Goal: Transaction & Acquisition: Purchase product/service

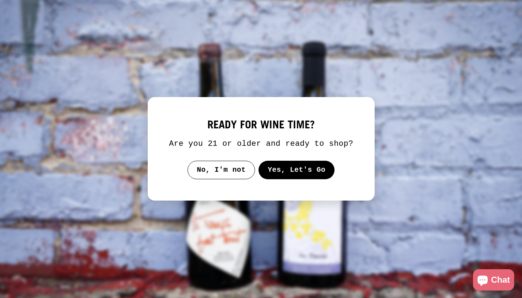
click at [319, 177] on button "Yes, Let's Go" at bounding box center [296, 170] width 76 height 18
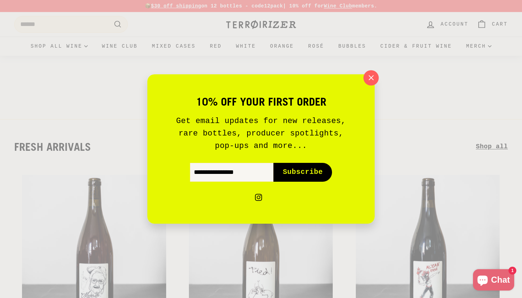
click at [374, 81] on icon "button" at bounding box center [371, 77] width 11 height 11
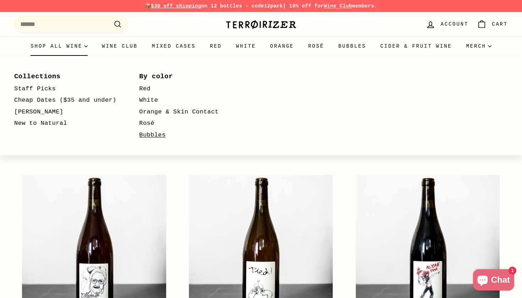
click at [150, 133] on link "Bubbles" at bounding box center [191, 135] width 104 height 12
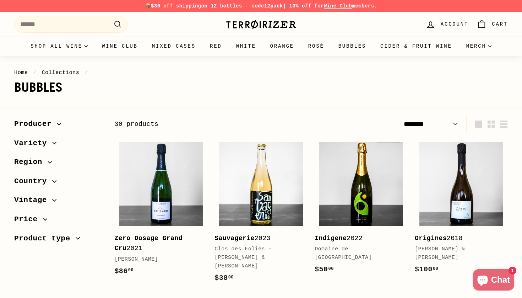
select select "******"
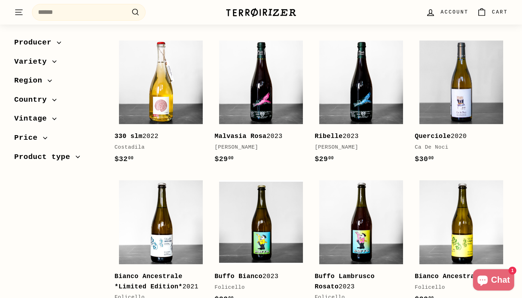
scroll to position [722, 0]
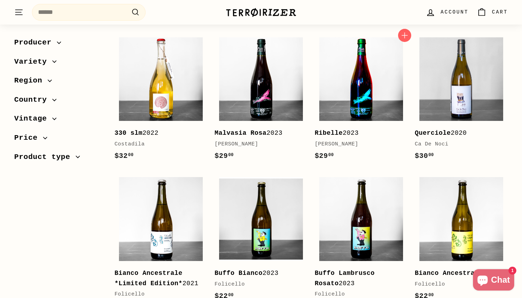
click at [354, 101] on img at bounding box center [361, 79] width 84 height 84
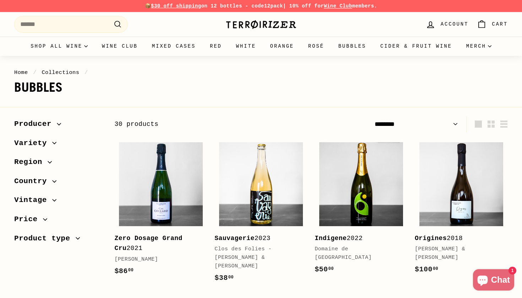
scroll to position [0, 0]
click at [259, 182] on img at bounding box center [261, 184] width 84 height 84
click at [51, 127] on span "Producer" at bounding box center [35, 124] width 43 height 12
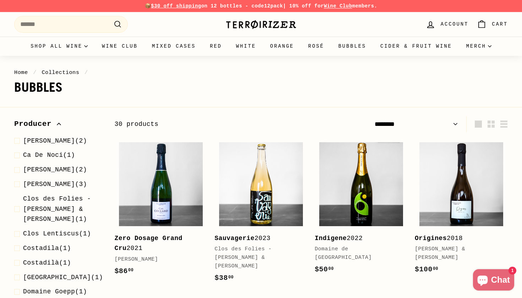
click at [52, 124] on span "Producer" at bounding box center [35, 124] width 43 height 12
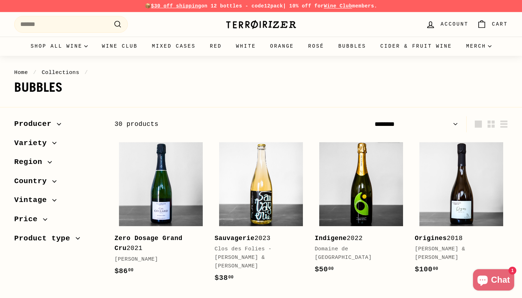
click at [49, 141] on span "Variety" at bounding box center [33, 143] width 38 height 12
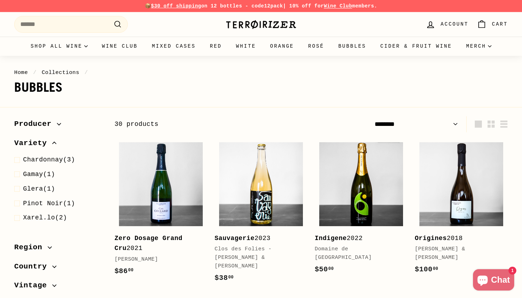
click at [46, 140] on span "Variety" at bounding box center [33, 143] width 38 height 12
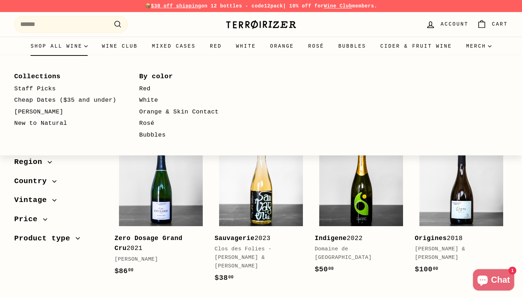
click at [50, 44] on summary "Shop all wine" at bounding box center [58, 46] width 71 height 19
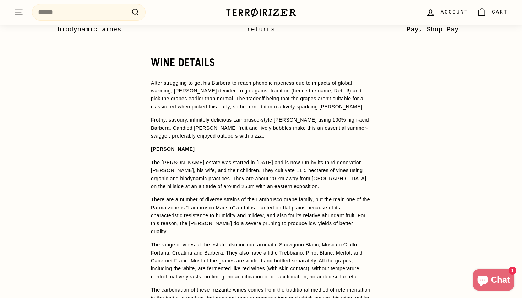
scroll to position [519, 0]
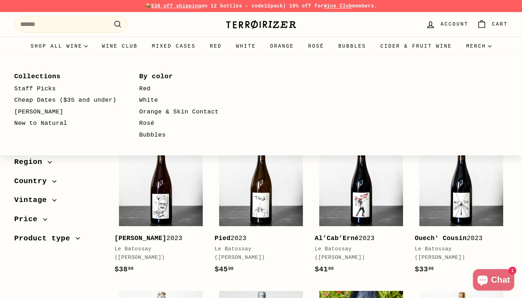
select select "**********"
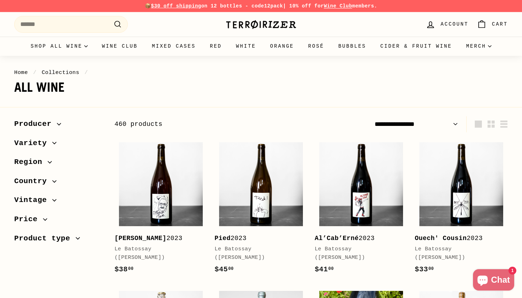
click at [54, 143] on icon "button" at bounding box center [55, 143] width 4 height 2
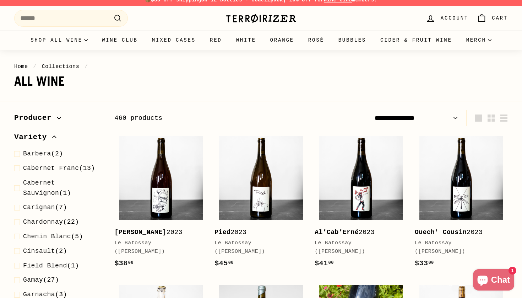
click at [54, 136] on icon "button" at bounding box center [54, 137] width 4 height 2
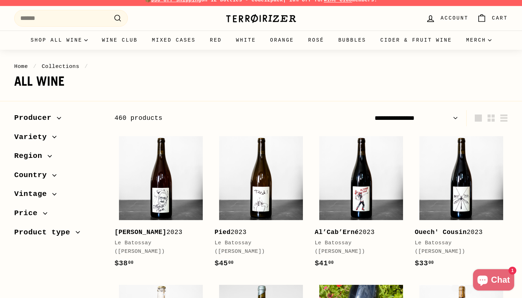
click at [63, 230] on span "Product type" at bounding box center [44, 232] width 61 height 12
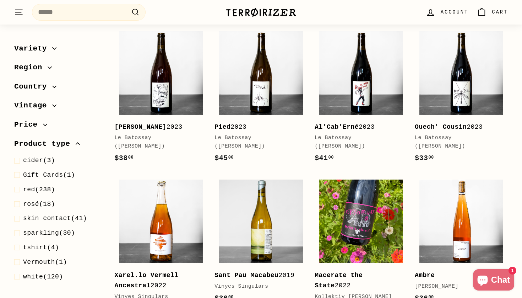
scroll to position [114, 0]
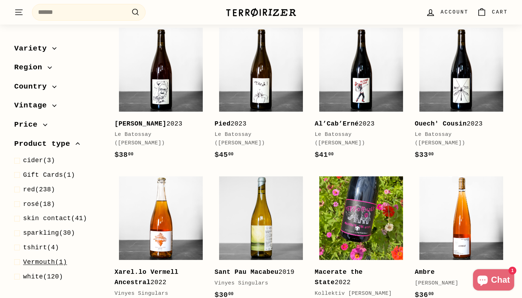
click at [18, 258] on span at bounding box center [18, 262] width 9 height 10
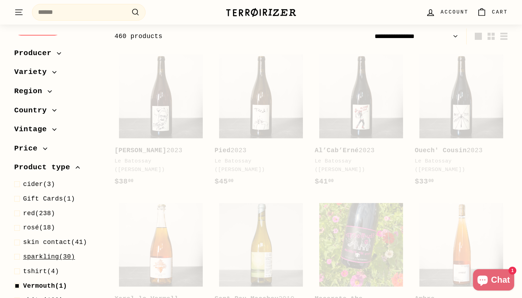
select select "**********"
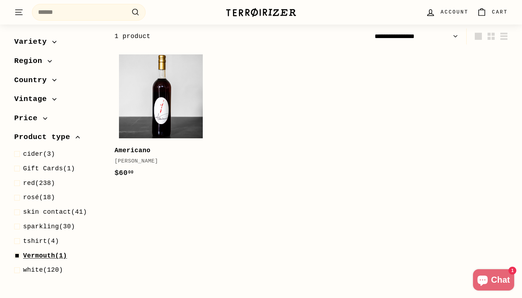
scroll to position [37, 0]
click at [16, 251] on span at bounding box center [18, 256] width 9 height 10
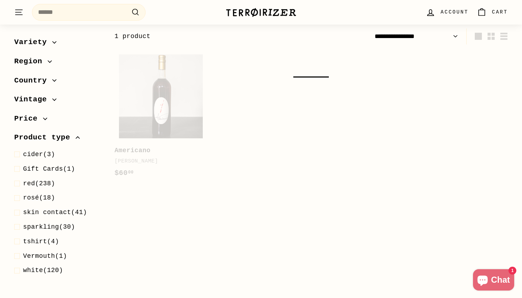
select select "**********"
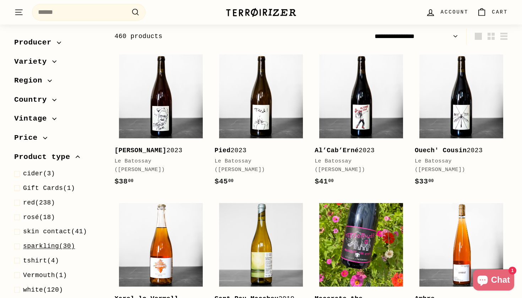
click at [33, 243] on span "sparkling" at bounding box center [41, 245] width 36 height 7
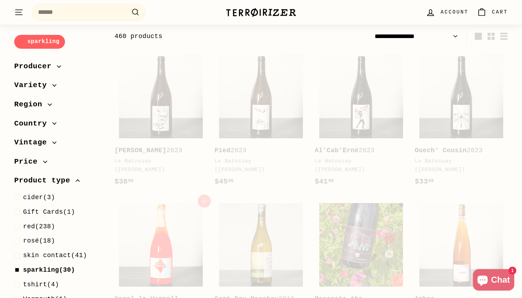
select select "**********"
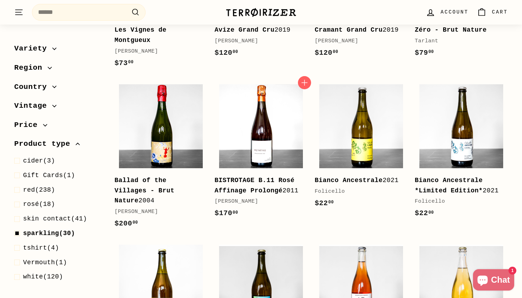
scroll to position [509, 0]
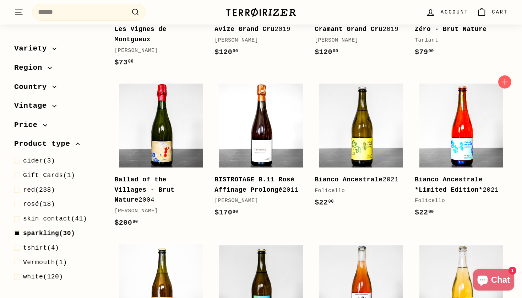
click at [434, 134] on img at bounding box center [462, 126] width 84 height 84
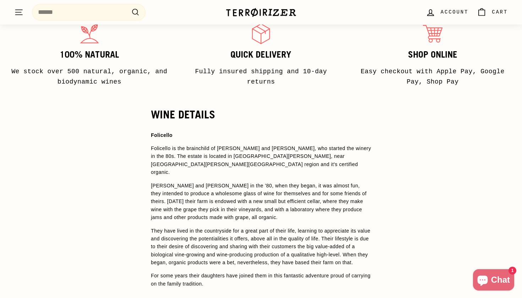
scroll to position [469, 0]
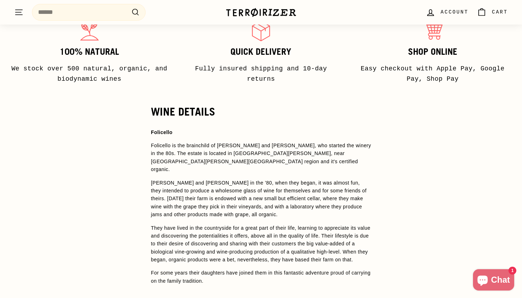
click at [329, 193] on span "[PERSON_NAME] and [PERSON_NAME] in the ’80, when they began, it was almost fun,…" at bounding box center [259, 199] width 216 height 38
click at [259, 186] on span "[PERSON_NAME] and [PERSON_NAME] in the ’80, when they began, it was almost fun,…" at bounding box center [259, 199] width 216 height 38
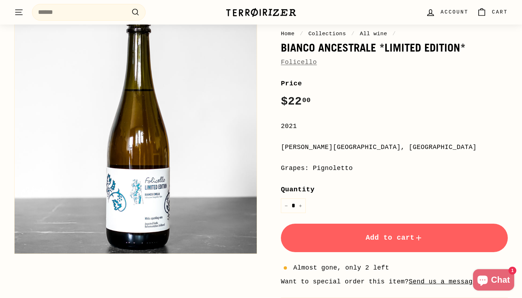
scroll to position [57, 0]
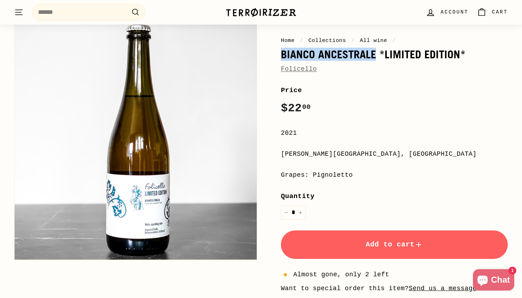
drag, startPoint x: 283, startPoint y: 54, endPoint x: 375, endPoint y: 50, distance: 92.1
click at [375, 50] on h1 "Bianco Ancestrale *Limited Edition*" at bounding box center [394, 54] width 227 height 12
copy h1 "Bianco Ancestrale"
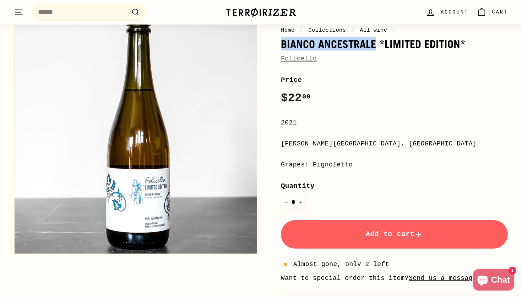
scroll to position [78, 0]
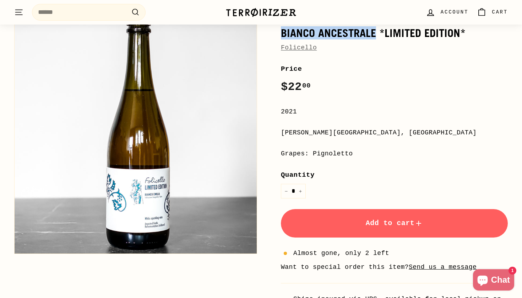
click at [393, 233] on button "Add to cart" at bounding box center [394, 223] width 227 height 28
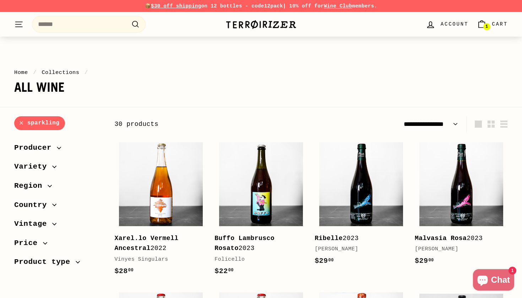
select select "**********"
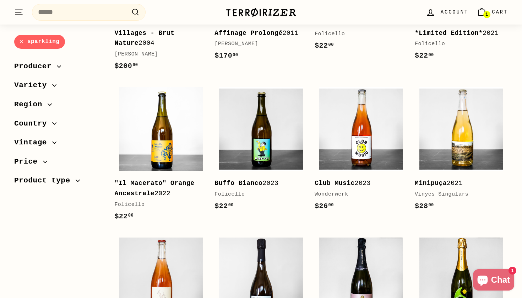
scroll to position [672, 0]
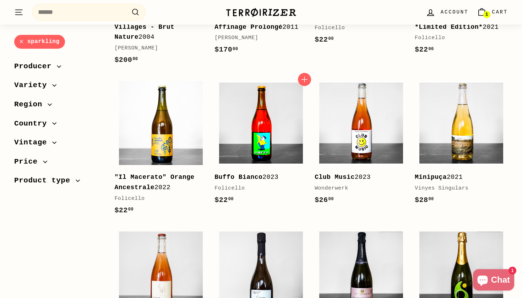
click at [258, 123] on img at bounding box center [261, 123] width 84 height 84
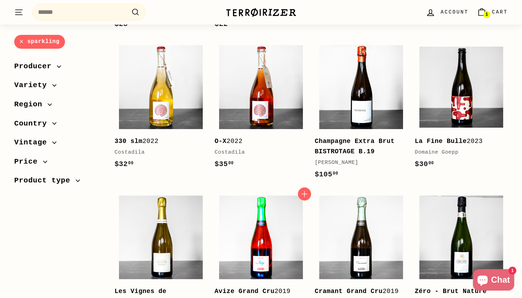
scroll to position [247, 0]
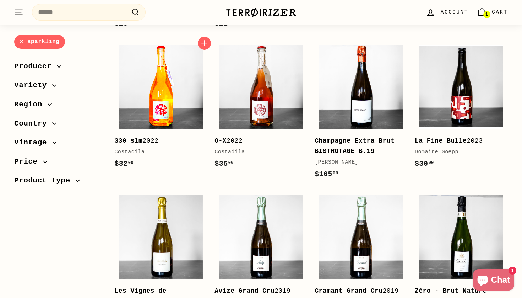
click at [166, 74] on img at bounding box center [161, 87] width 84 height 84
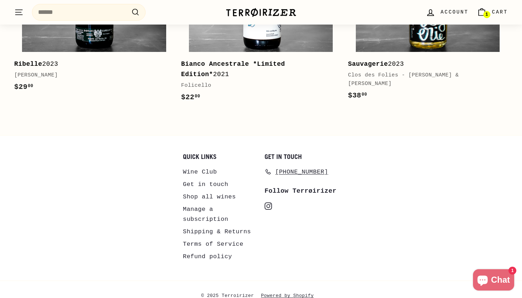
scroll to position [1520, 0]
click at [208, 226] on link "Shipping & Returns" at bounding box center [217, 232] width 68 height 12
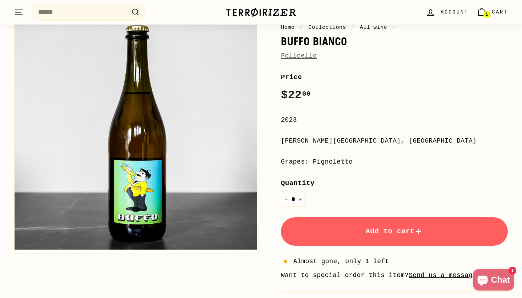
scroll to position [73, 0]
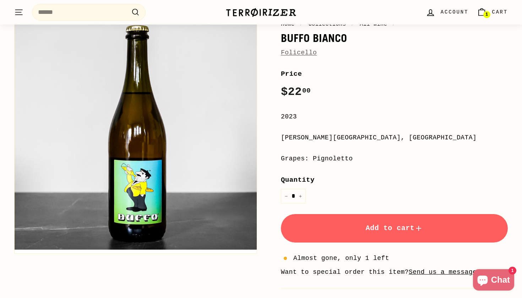
click at [335, 220] on button "Add to cart" at bounding box center [394, 228] width 227 height 28
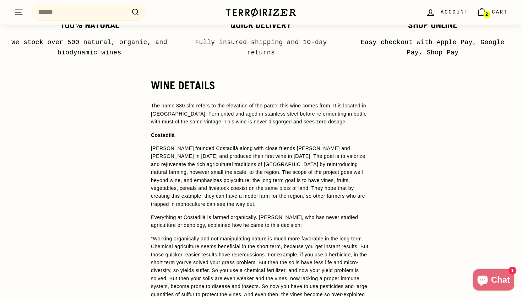
scroll to position [576, 0]
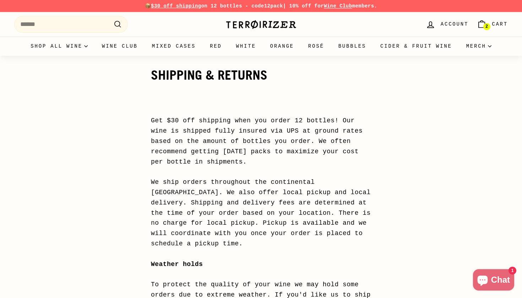
click at [500, 23] on span "Cart" at bounding box center [500, 24] width 16 height 8
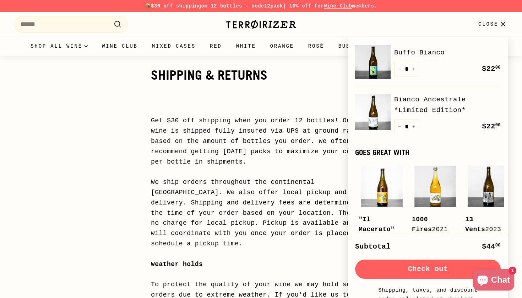
click at [409, 102] on link "Bianco Ancestrale *Limited Edition*" at bounding box center [447, 105] width 107 height 22
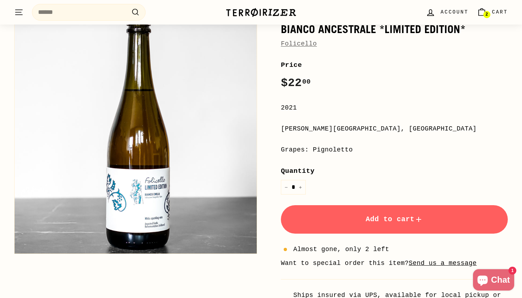
scroll to position [77, 0]
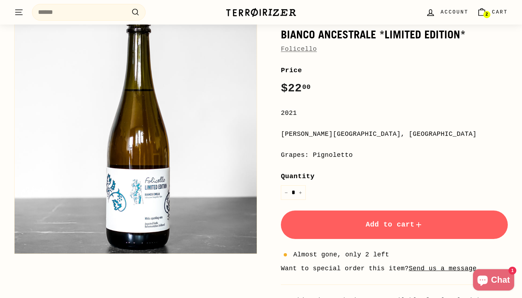
click at [160, 208] on button "Zoom" at bounding box center [136, 132] width 242 height 242
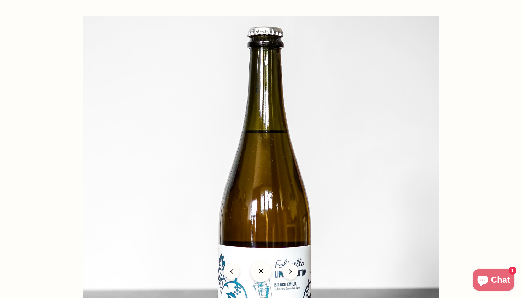
click at [473, 142] on div at bounding box center [413, 203] width 658 height 375
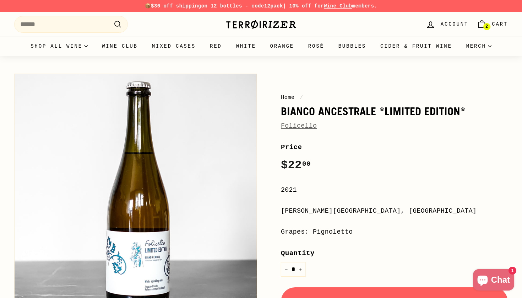
scroll to position [0, 0]
click at [488, 26] on span "2" at bounding box center [487, 27] width 2 height 4
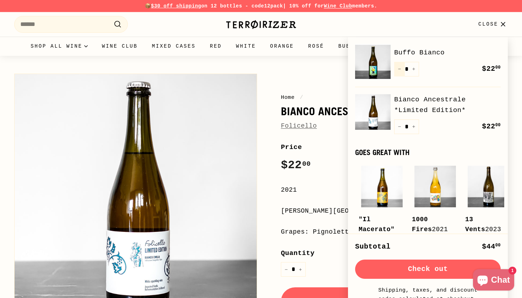
click at [400, 66] on button "−" at bounding box center [399, 69] width 11 height 15
type input "*"
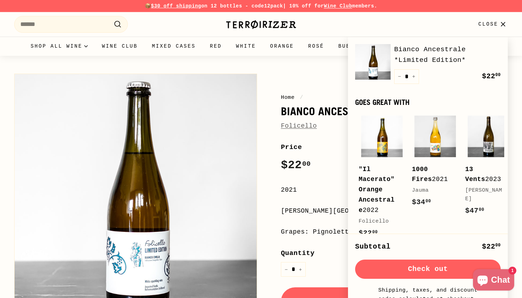
click at [399, 125] on div "Add to cart "Il Macerato" Orange Ancestrale 2022 Folicello $22 00 $22.00" at bounding box center [382, 184] width 46 height 143
click at [109, 69] on div "Home / Bianco Ancestrale *Limited Edition* Folicello Home / Bianco Ancestrale *…" at bounding box center [261, 250] width 522 height 389
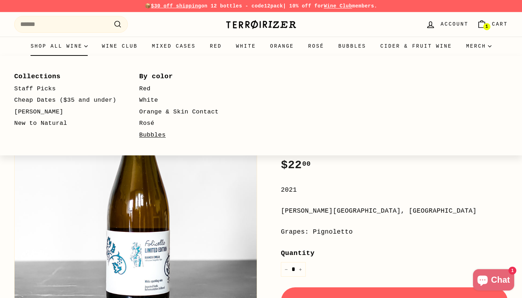
click at [152, 134] on link "Bubbles" at bounding box center [191, 135] width 104 height 12
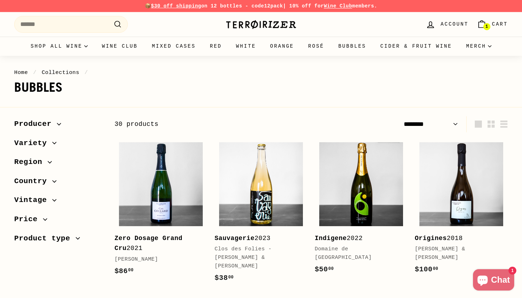
select select "******"
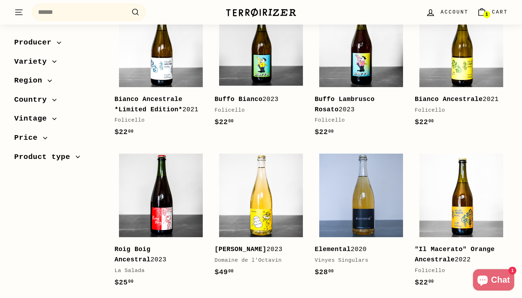
scroll to position [918, 0]
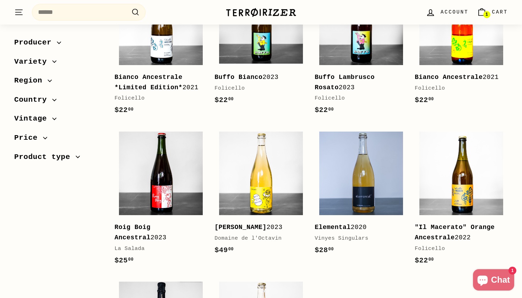
click at [459, 47] on img at bounding box center [462, 23] width 84 height 84
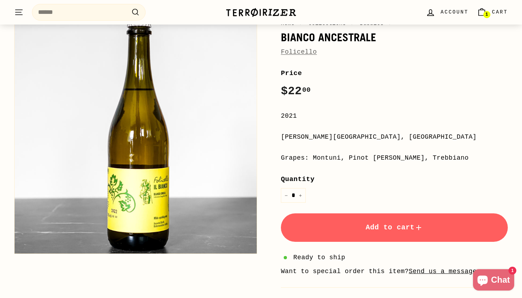
scroll to position [79, 0]
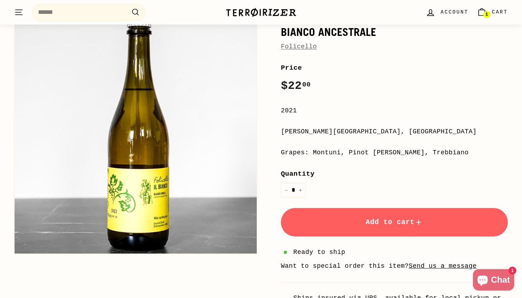
click at [372, 218] on span "Add to cart" at bounding box center [395, 222] width 58 height 8
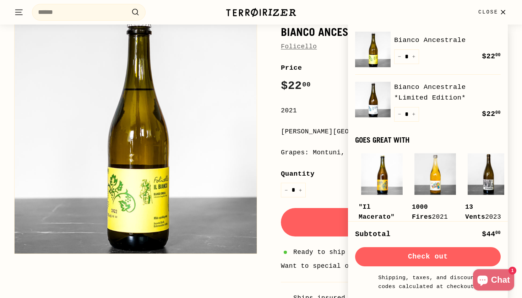
click at [502, 12] on icon "button" at bounding box center [504, 12] width 10 height 10
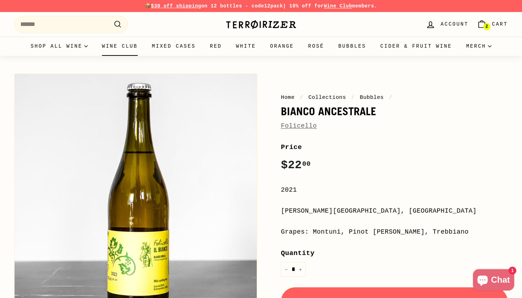
scroll to position [0, 0]
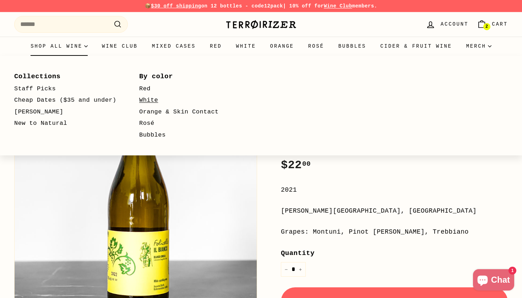
click at [152, 100] on link "White" at bounding box center [191, 101] width 104 height 12
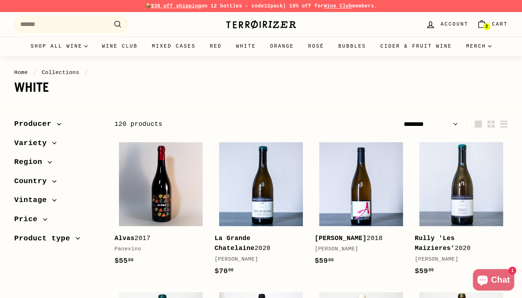
select select "******"
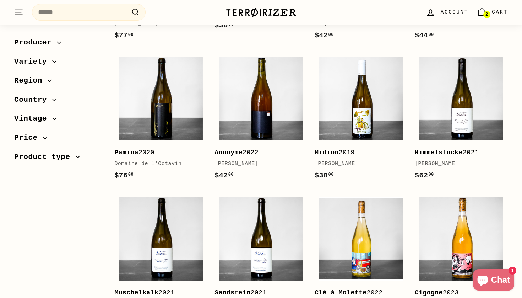
scroll to position [742, 0]
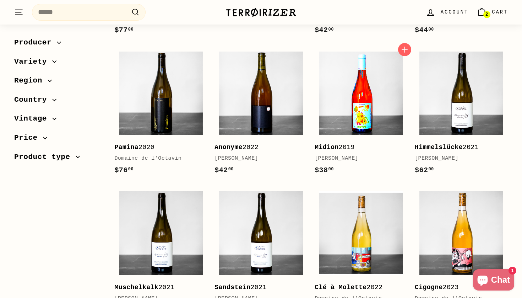
click at [357, 83] on img at bounding box center [361, 94] width 84 height 84
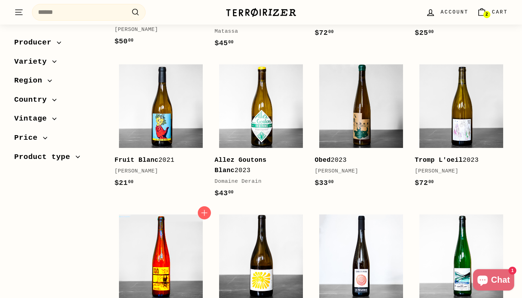
scroll to position [1299, 0]
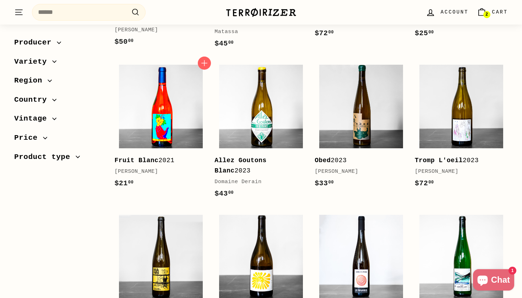
click at [170, 115] on img at bounding box center [161, 107] width 84 height 84
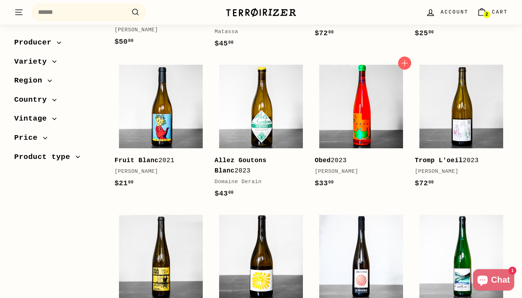
click at [360, 91] on img at bounding box center [361, 107] width 84 height 84
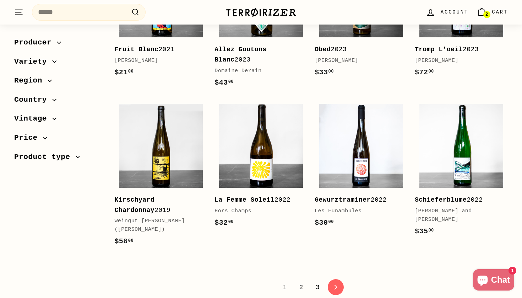
scroll to position [1412, 0]
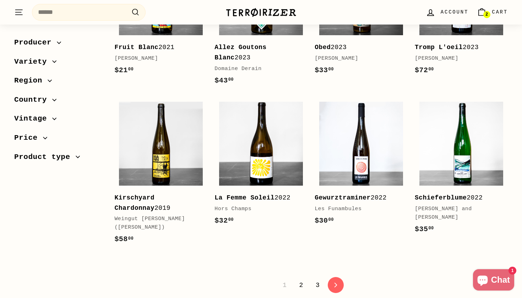
click at [301, 279] on link "2" at bounding box center [301, 285] width 12 height 12
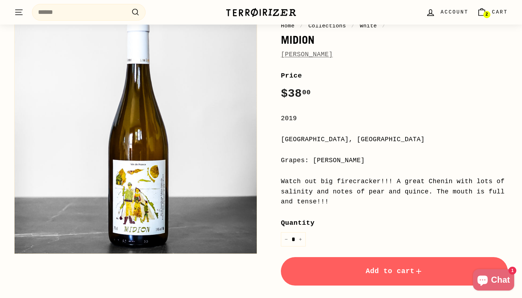
scroll to position [69, 0]
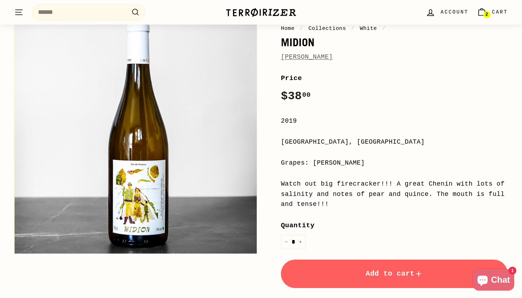
click at [374, 273] on span "Add to cart" at bounding box center [395, 273] width 58 height 8
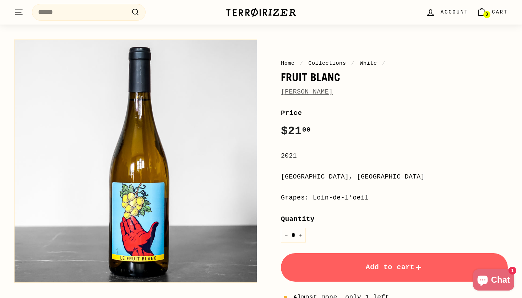
scroll to position [37, 0]
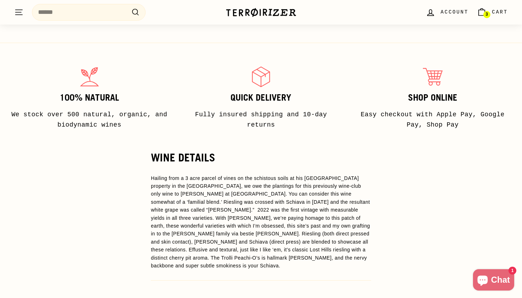
scroll to position [427, 0]
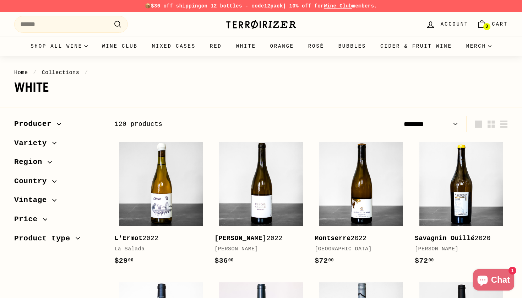
select select "******"
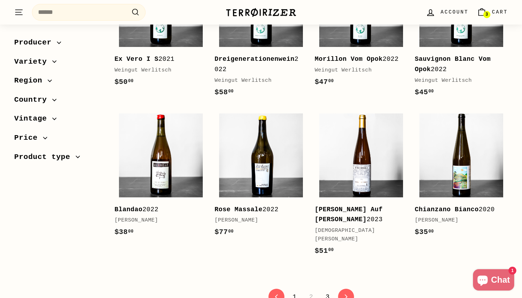
scroll to position [1370, 0]
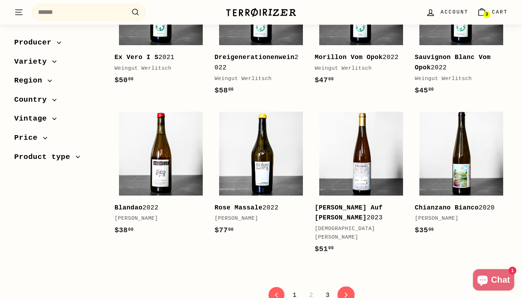
click at [346, 292] on icon at bounding box center [346, 294] width 3 height 5
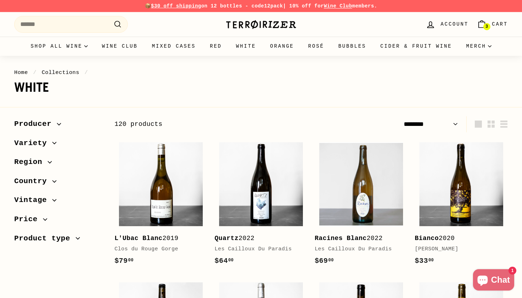
select select "******"
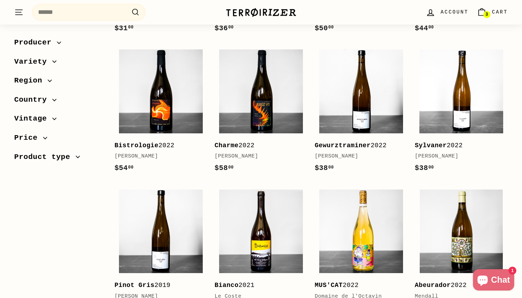
scroll to position [965, 0]
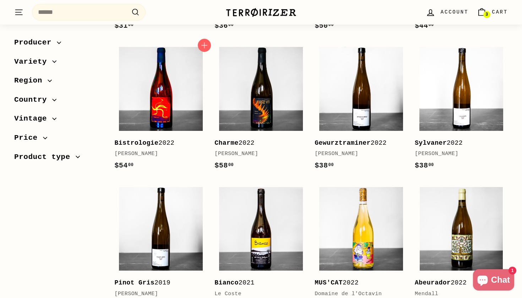
click at [165, 98] on img at bounding box center [161, 89] width 84 height 84
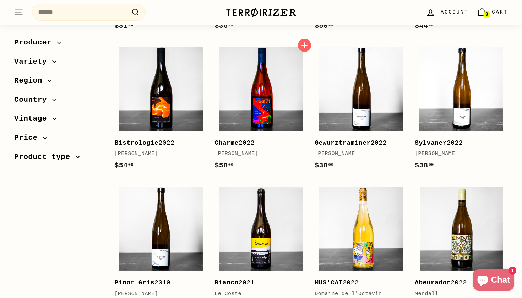
click at [263, 108] on img at bounding box center [261, 89] width 84 height 84
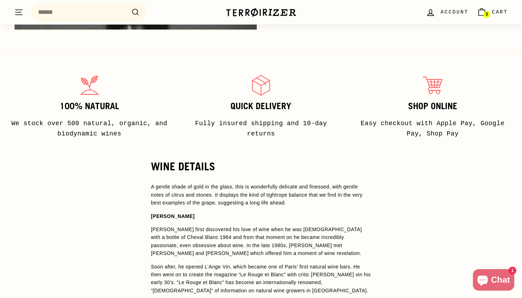
scroll to position [549, 0]
